Goal: Task Accomplishment & Management: Manage account settings

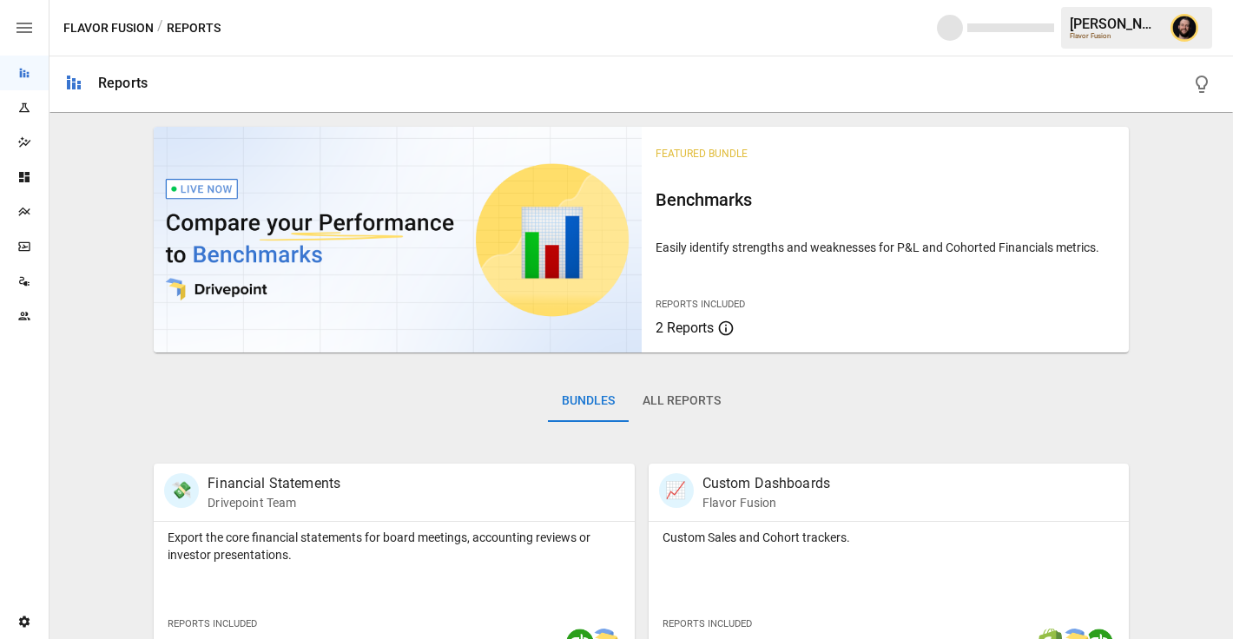
click at [1183, 31] on img "Ciaran Nugent" at bounding box center [1185, 28] width 28 height 28
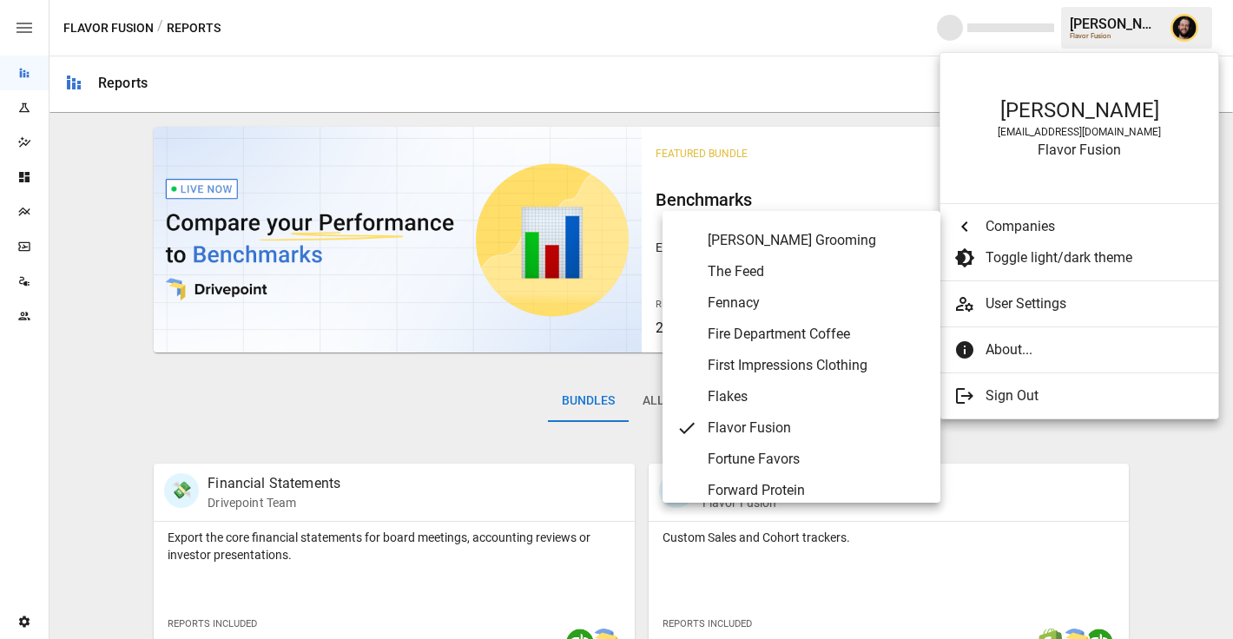
scroll to position [2919, 0]
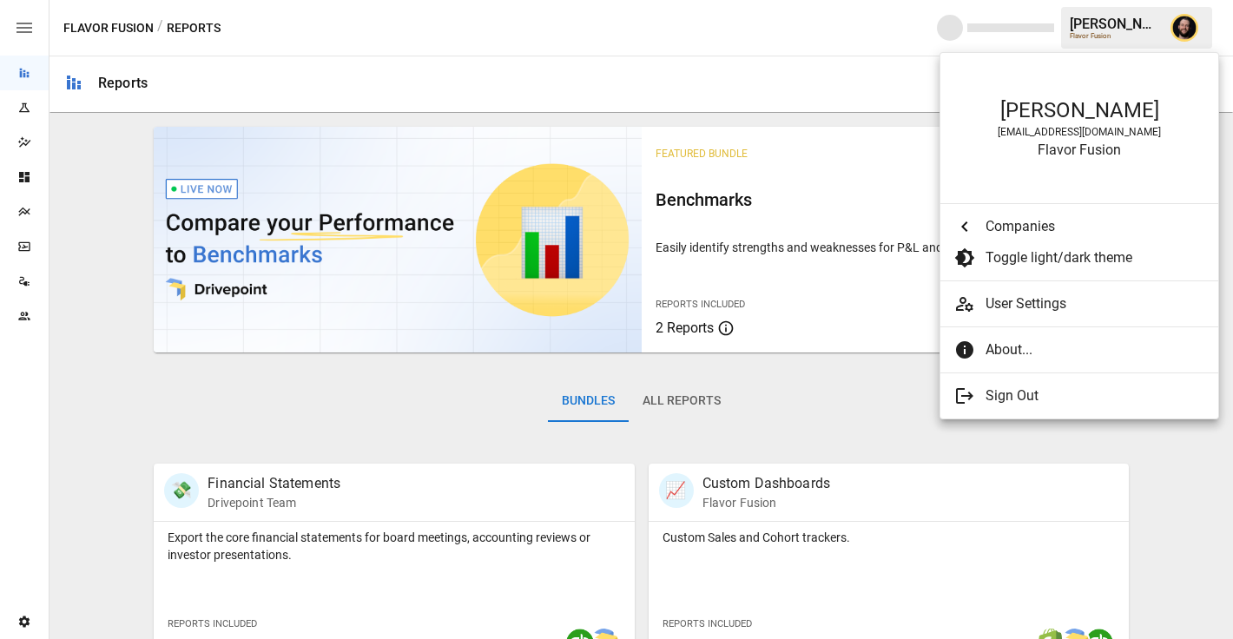
click at [17, 311] on div at bounding box center [616, 319] width 1233 height 639
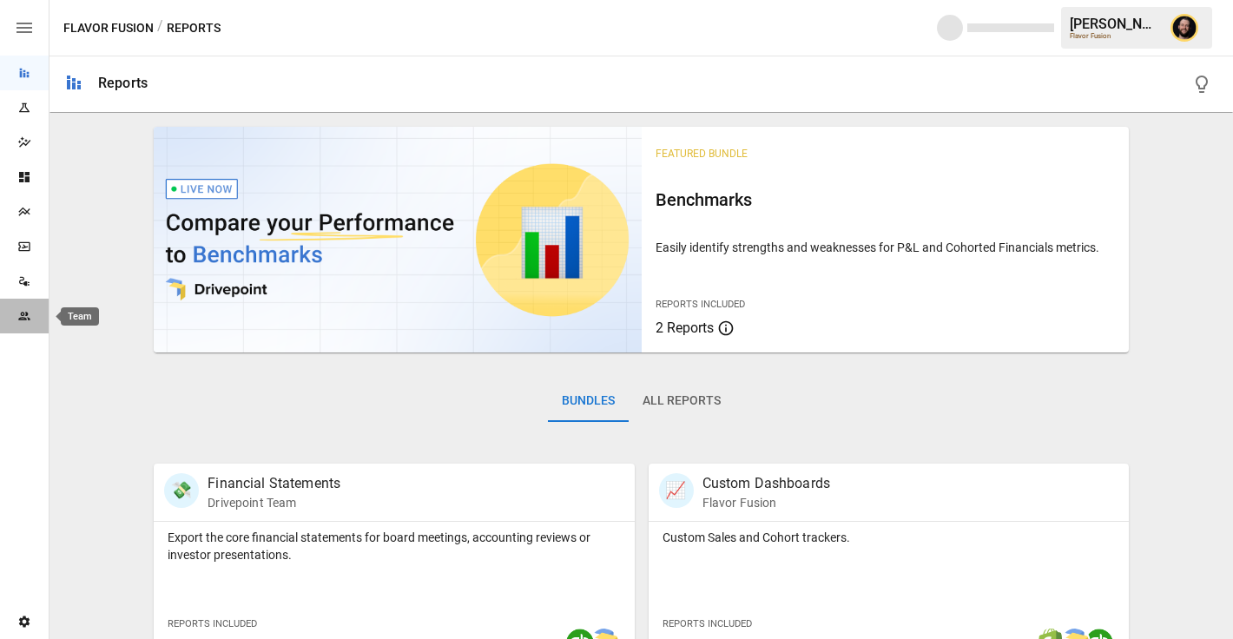
click at [17, 311] on icon "Team" at bounding box center [24, 316] width 14 height 14
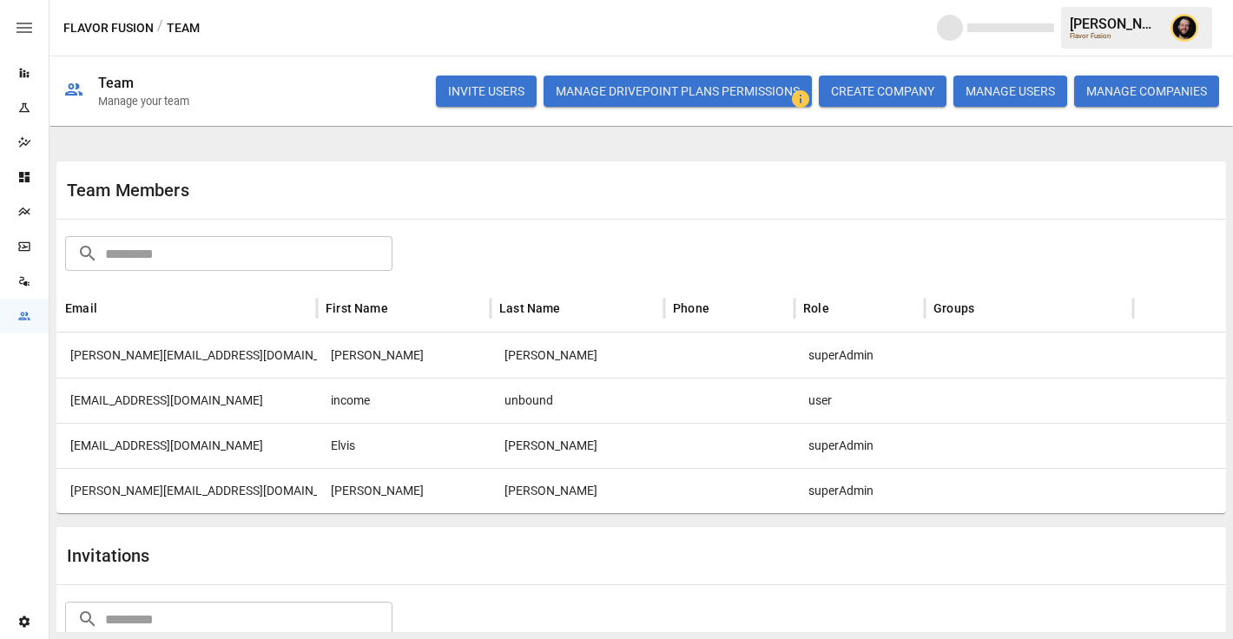
click at [979, 94] on button "MANAGE USERS" at bounding box center [1011, 91] width 114 height 31
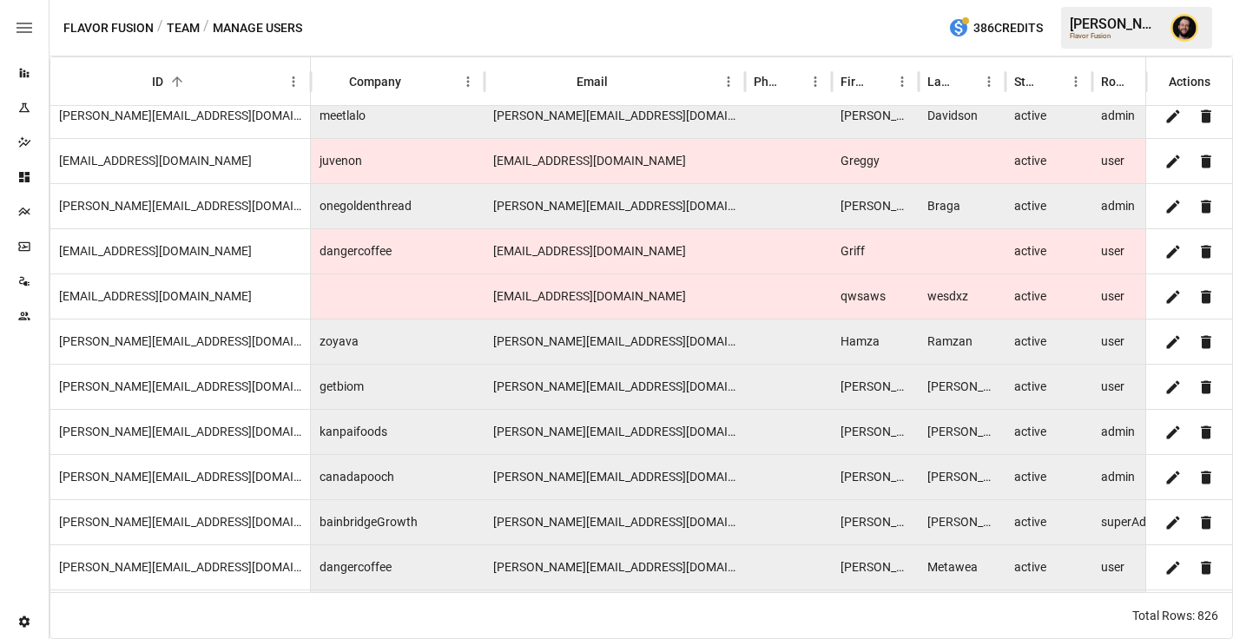
scroll to position [13559, 0]
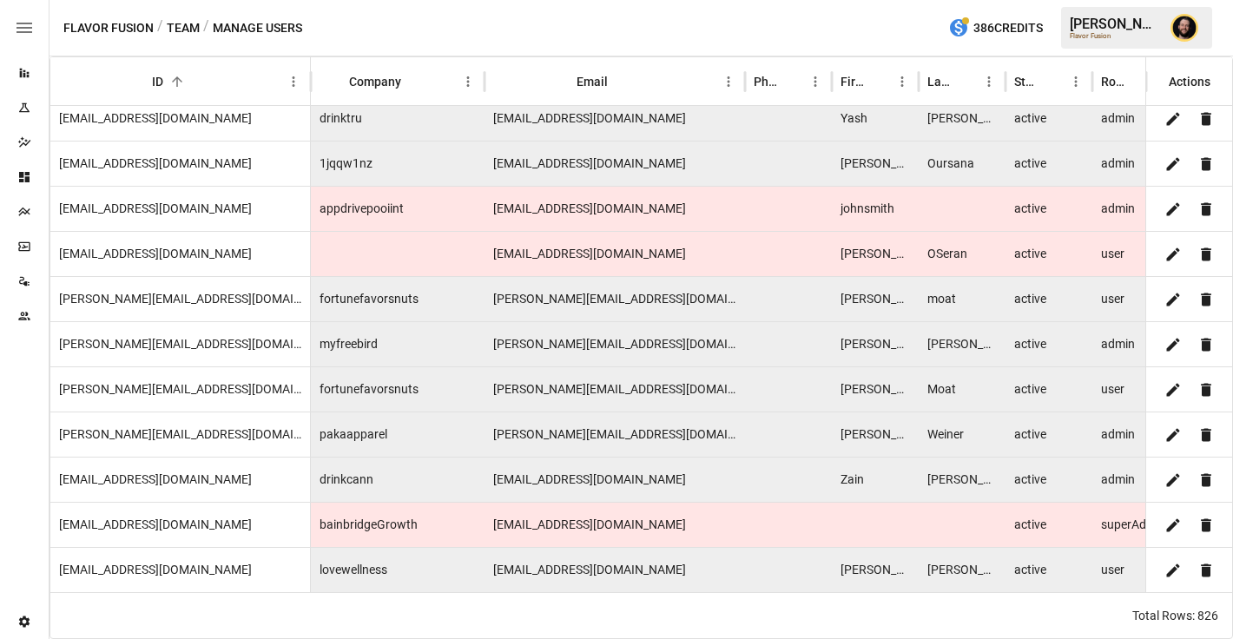
click at [1189, 29] on img "Ciaran Nugent" at bounding box center [1185, 28] width 28 height 28
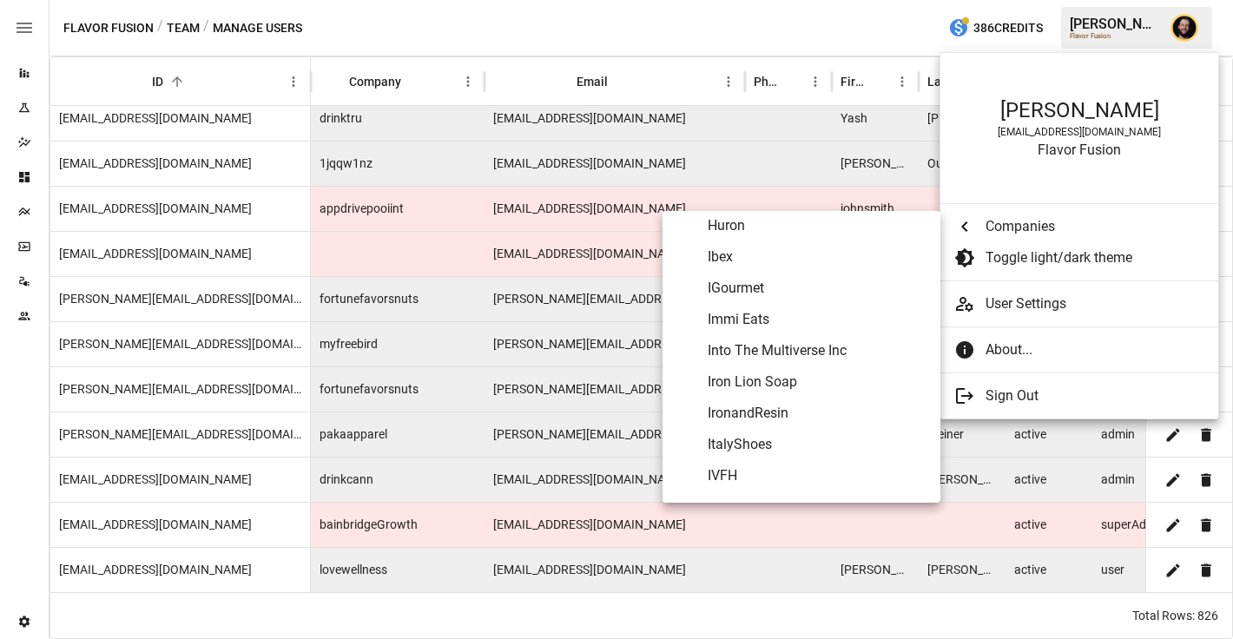
click at [748, 417] on span "IronandResin" at bounding box center [817, 413] width 219 height 21
